Goal: Task Accomplishment & Management: Manage account settings

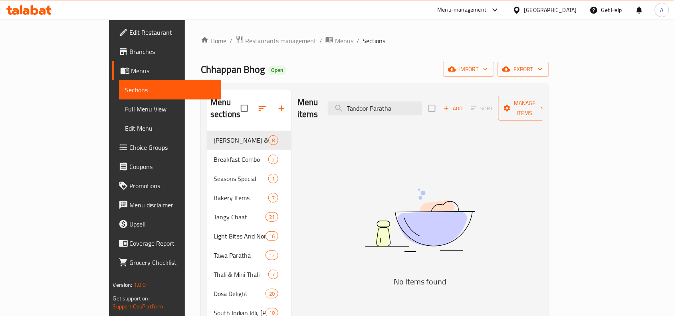
click at [44, 16] on div at bounding box center [29, 10] width 58 height 16
click at [44, 13] on icon at bounding box center [42, 11] width 7 height 7
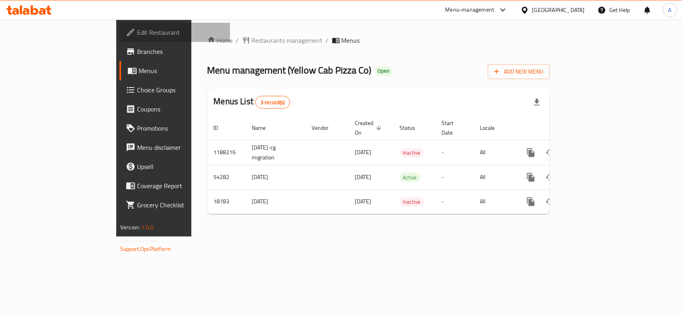
click at [137, 29] on span "Edit Restaurant" at bounding box center [180, 33] width 87 height 10
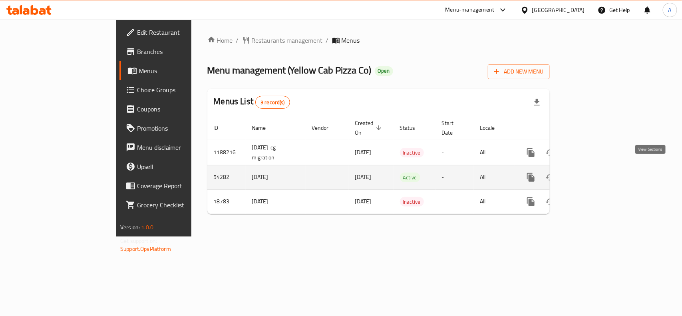
click at [593, 173] on icon "enhanced table" at bounding box center [589, 178] width 10 height 10
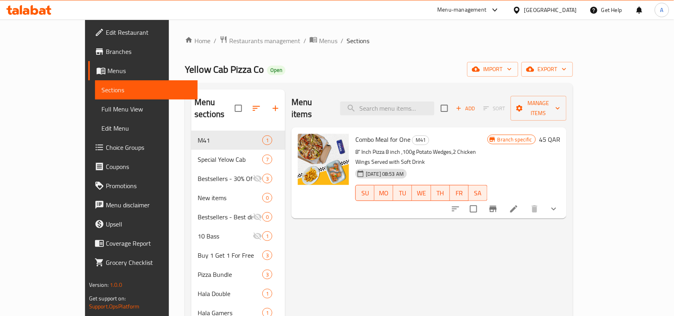
click at [461, 46] on ol "Home / Restaurants management / Menus / Sections" at bounding box center [379, 41] width 388 height 10
click at [101, 129] on span "Edit Menu" at bounding box center [146, 128] width 90 height 10
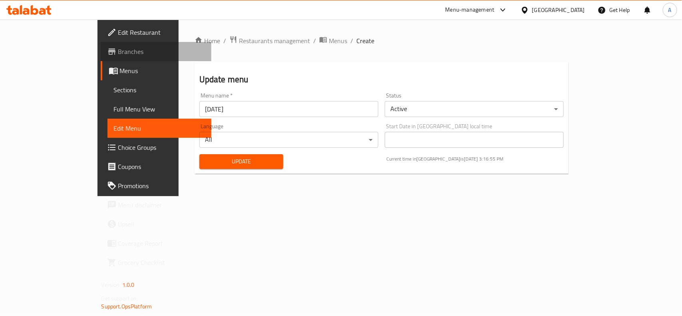
click at [118, 53] on span "Branches" at bounding box center [161, 52] width 87 height 10
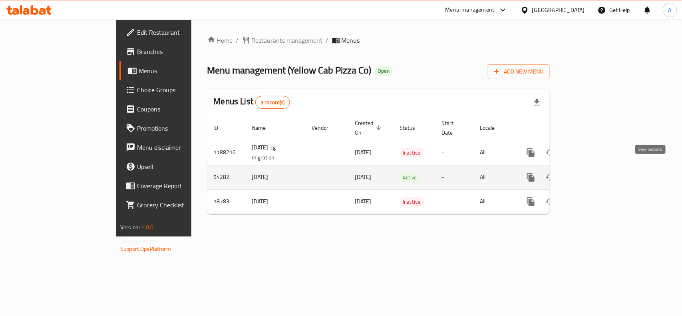
click at [598, 168] on link "enhanced table" at bounding box center [588, 177] width 19 height 19
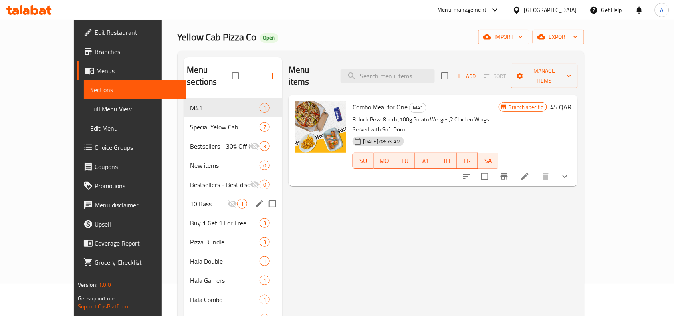
scroll to position [50, 0]
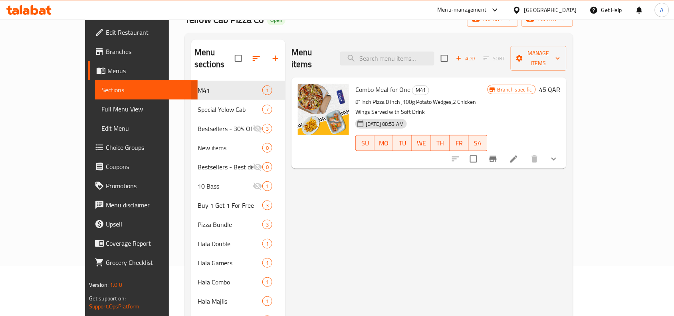
click at [564, 149] on button "show more" at bounding box center [554, 158] width 19 height 19
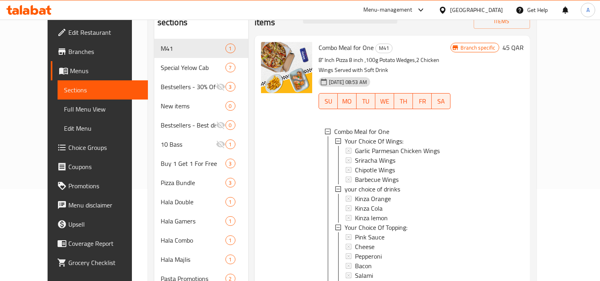
scroll to position [0, 0]
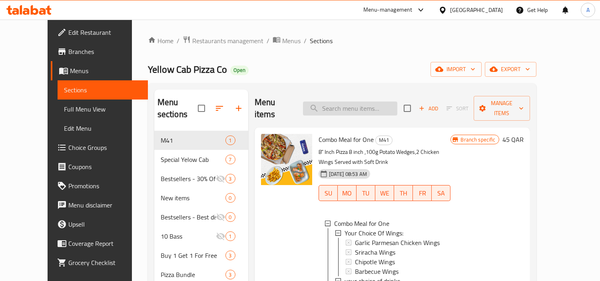
click at [397, 101] on input "search" at bounding box center [350, 108] width 94 height 14
paste input "Fork"
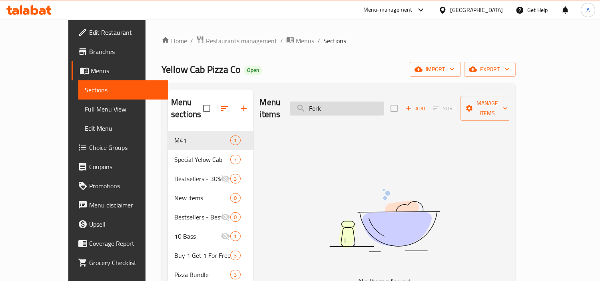
click at [356, 101] on input "Fork" at bounding box center [337, 108] width 94 height 14
paste input "Knife"
click at [346, 101] on input "Knife" at bounding box center [337, 108] width 94 height 14
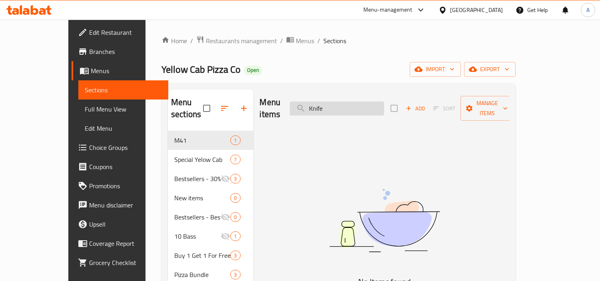
paste input "Tissu"
click at [355, 108] on input "Tissue" at bounding box center [337, 108] width 94 height 14
paste input "chili flakes"
click at [366, 101] on input "chili flakes" at bounding box center [337, 108] width 94 height 14
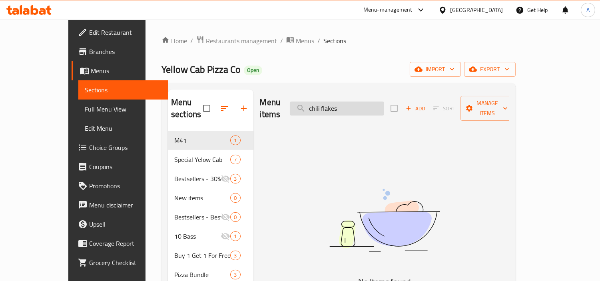
click at [366, 101] on input "chili flakes" at bounding box center [337, 108] width 94 height 14
paste input "Catsup"
click at [366, 101] on input "Catsup" at bounding box center [337, 108] width 94 height 14
type input "Catsup"
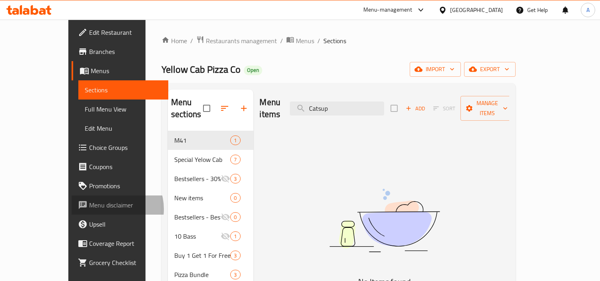
click at [89, 209] on span "Menu disclaimer" at bounding box center [125, 205] width 73 height 10
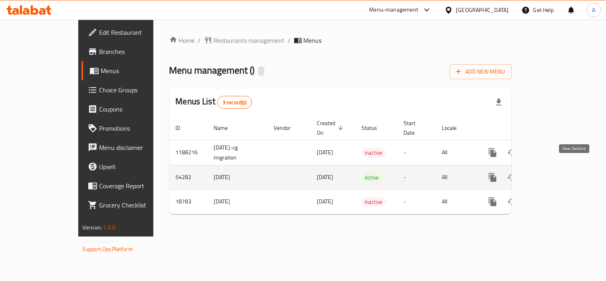
click at [555, 173] on icon "enhanced table" at bounding box center [551, 178] width 10 height 10
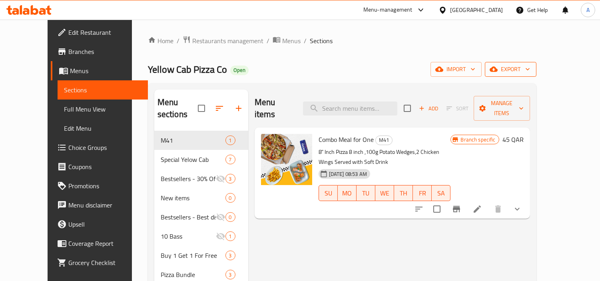
click at [530, 71] on span "export" at bounding box center [510, 69] width 39 height 10
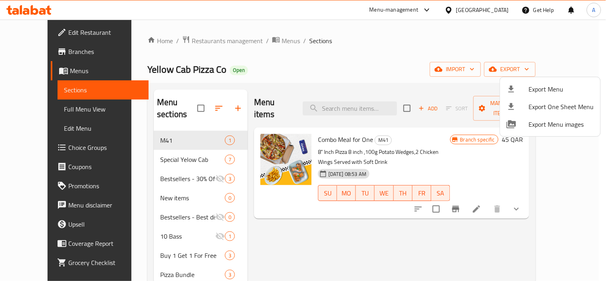
click at [503, 64] on div at bounding box center [303, 140] width 606 height 281
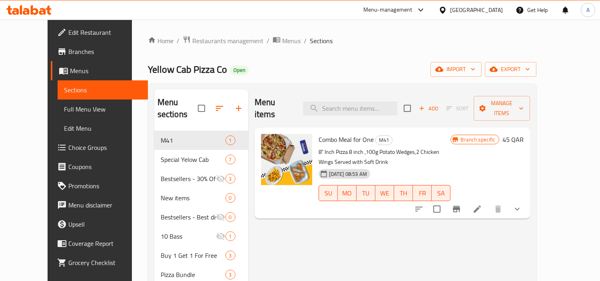
click at [475, 64] on span "import" at bounding box center [456, 69] width 38 height 10
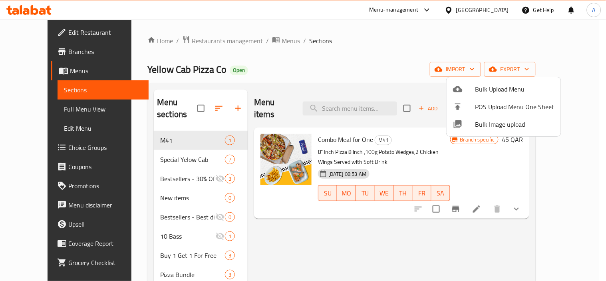
click at [364, 60] on div at bounding box center [303, 140] width 606 height 281
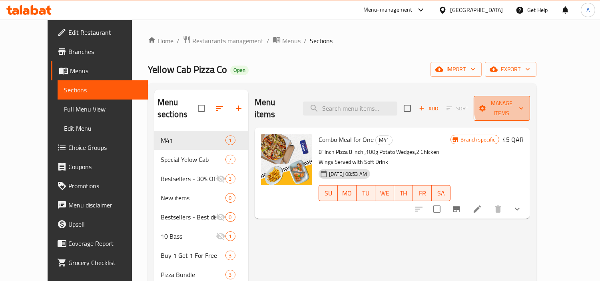
click at [523, 104] on span "Manage items" at bounding box center [501, 108] width 43 height 20
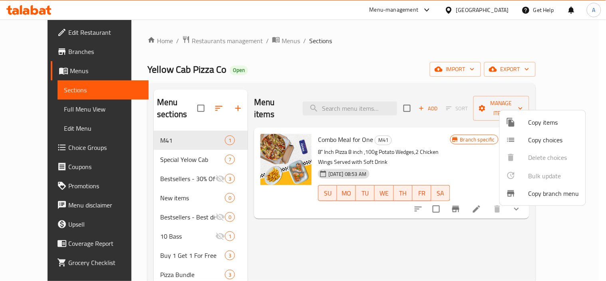
click at [201, 64] on div at bounding box center [303, 140] width 606 height 281
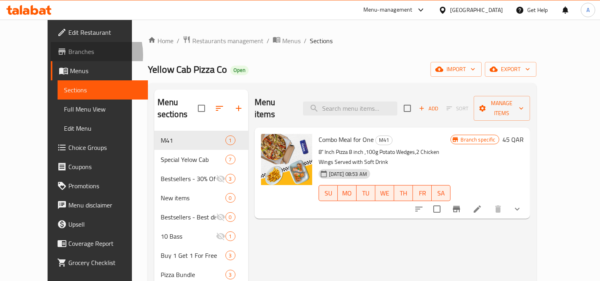
click at [68, 55] on span "Branches" at bounding box center [104, 52] width 73 height 10
